Goal: Transaction & Acquisition: Purchase product/service

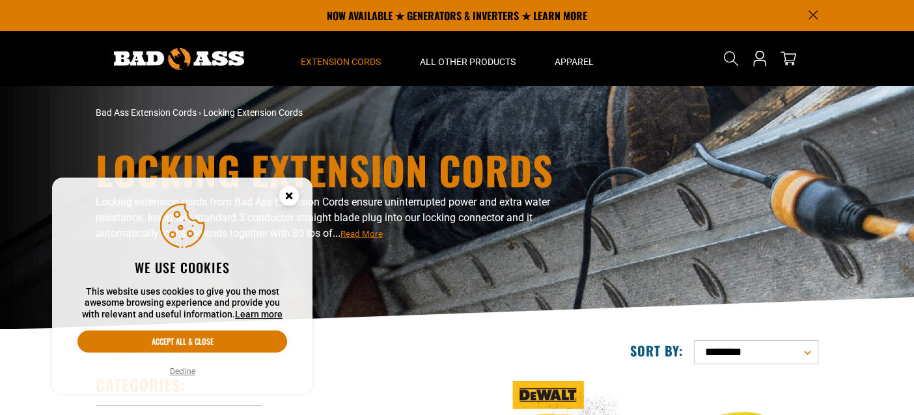
click at [186, 370] on button "Decline" at bounding box center [182, 371] width 33 height 13
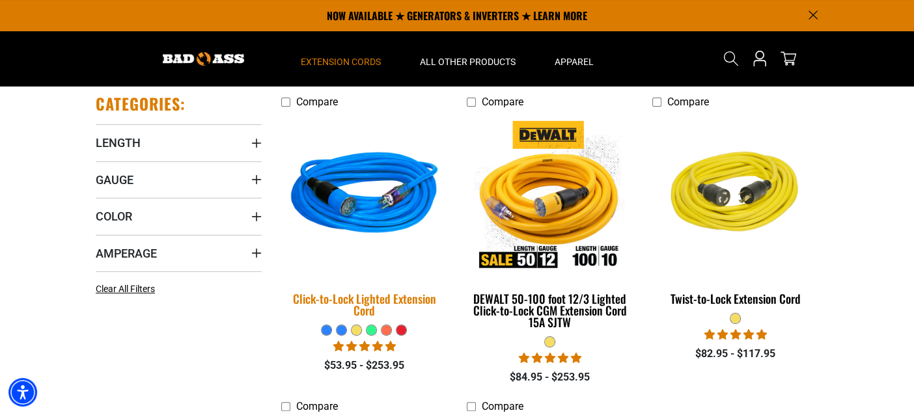
scroll to position [260, 0]
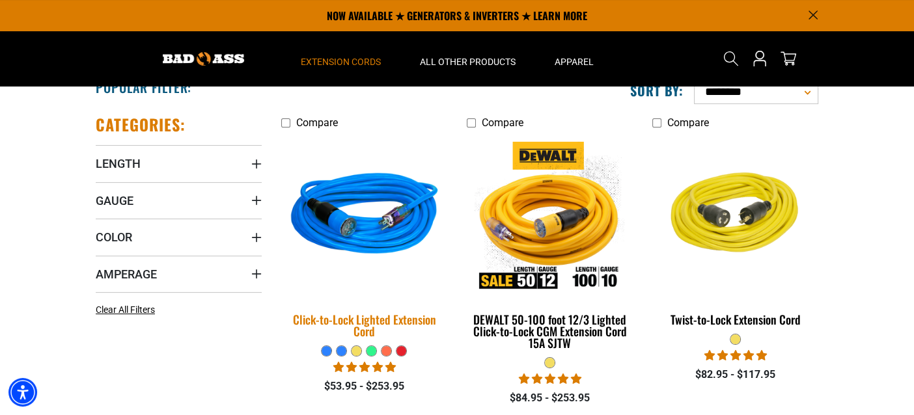
click at [373, 229] on img at bounding box center [364, 216] width 182 height 167
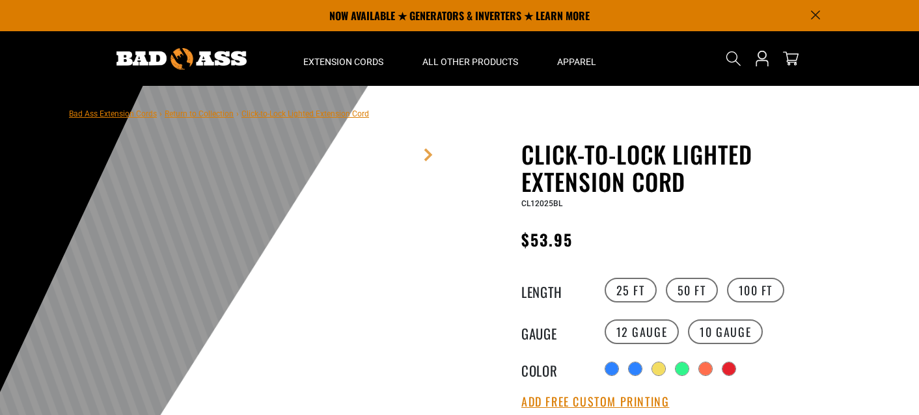
click at [683, 292] on label "50 FT" at bounding box center [692, 290] width 52 height 25
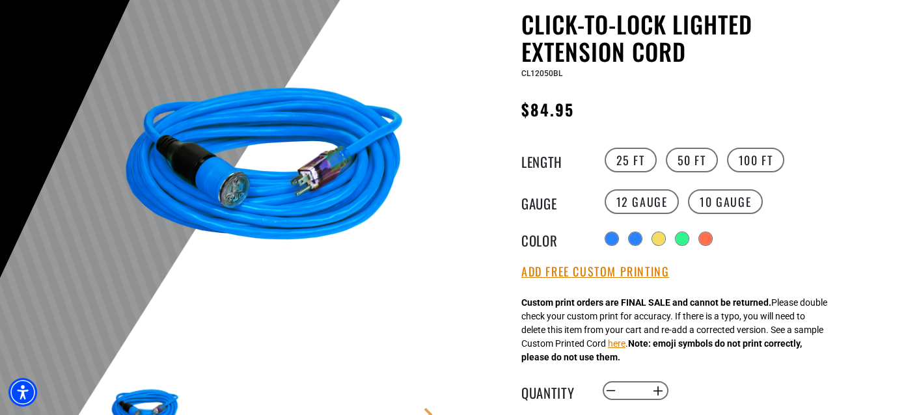
scroll to position [260, 0]
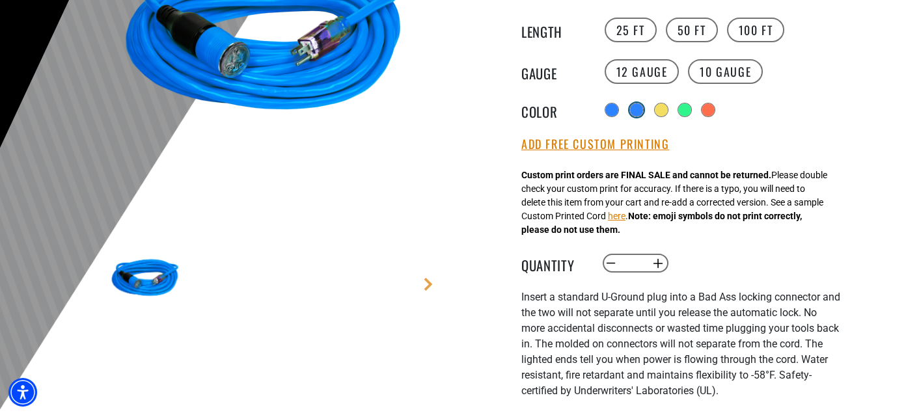
click at [641, 112] on div "products.product.variant_sold_out_or_unavailable" at bounding box center [636, 109] width 13 height 13
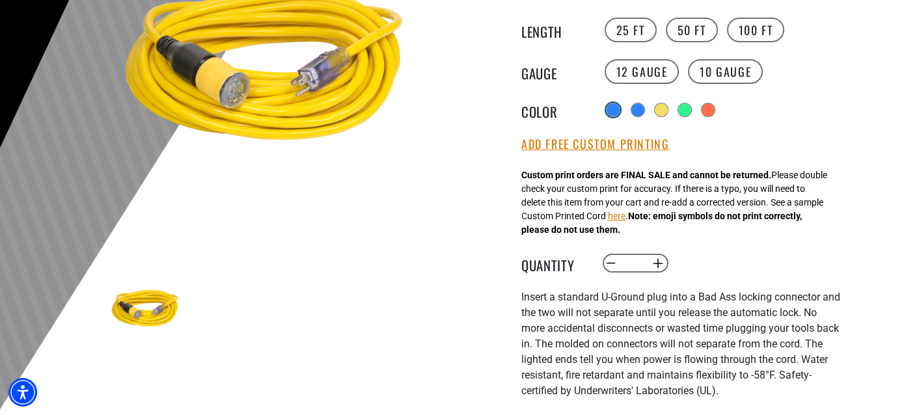
click at [613, 111] on div at bounding box center [613, 109] width 13 height 13
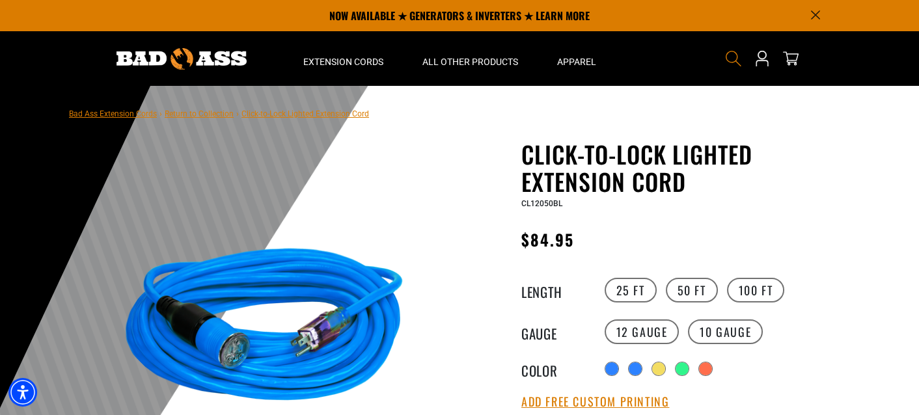
click at [730, 57] on icon "Search" at bounding box center [733, 58] width 17 height 17
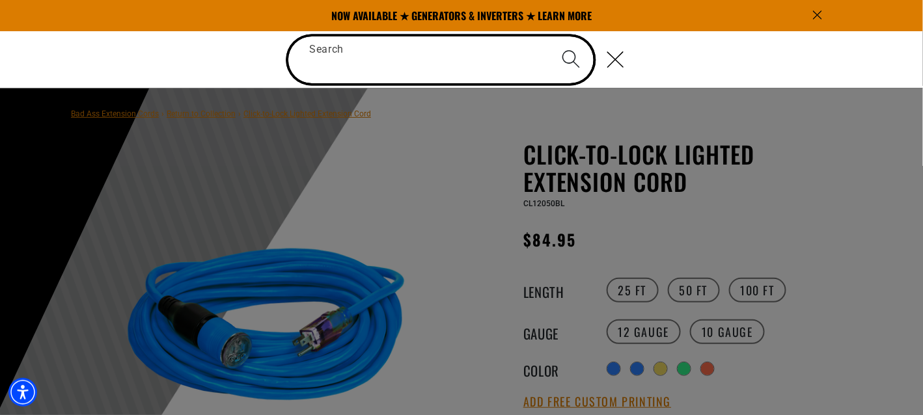
click at [324, 65] on input "Search" at bounding box center [440, 59] width 305 height 47
paste input "**********"
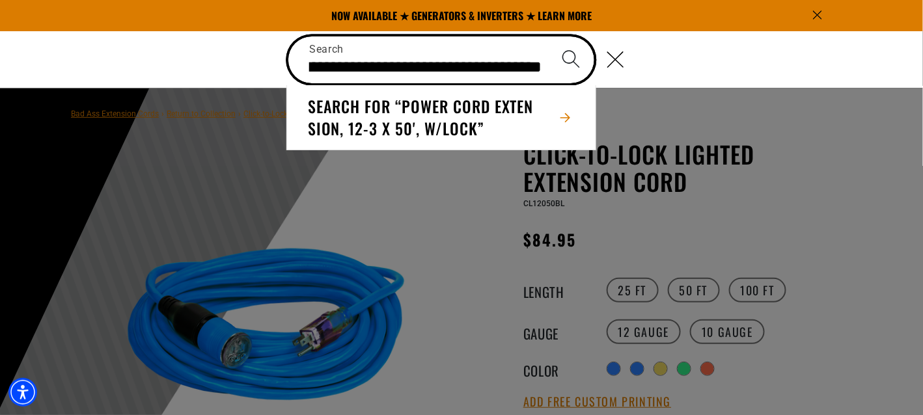
type input "**********"
click at [566, 59] on icon "Search" at bounding box center [571, 58] width 19 height 19
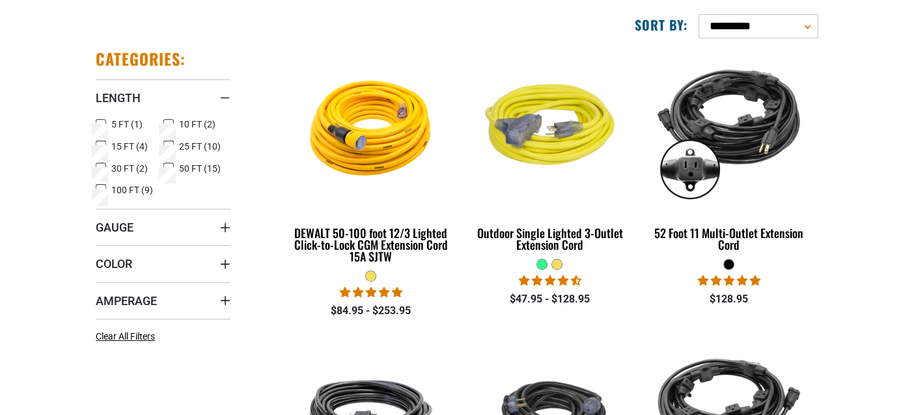
scroll to position [195, 0]
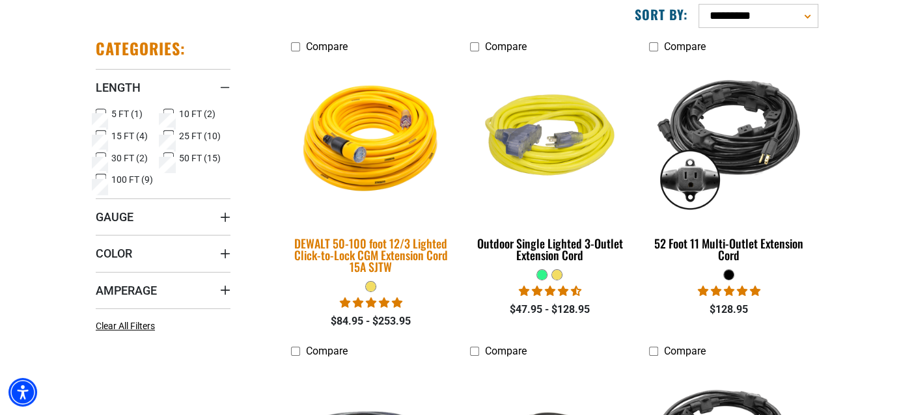
click at [426, 250] on div "DEWALT 50-100 foot 12/3 Lighted Click-to-Lock CGM Extension Cord 15A SJTW" at bounding box center [370, 255] width 159 height 35
